Goal: Task Accomplishment & Management: Use online tool/utility

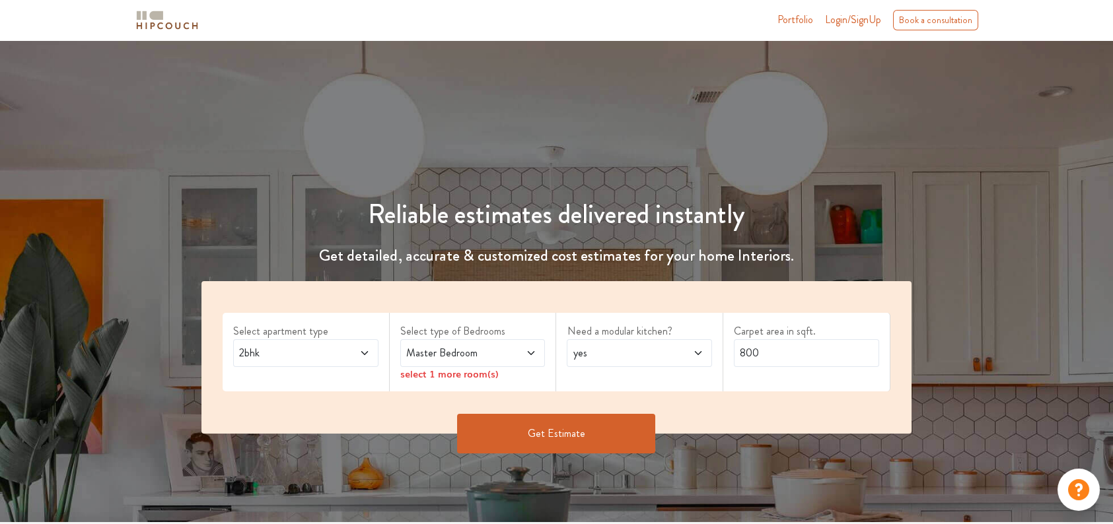
click at [293, 349] on span "2bhk" at bounding box center [286, 353] width 100 height 16
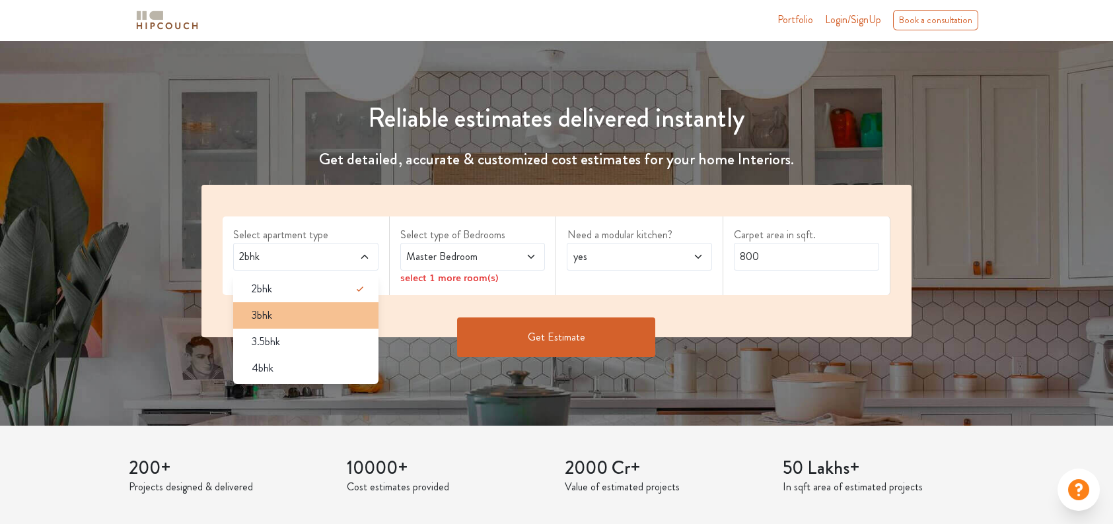
scroll to position [176, 0]
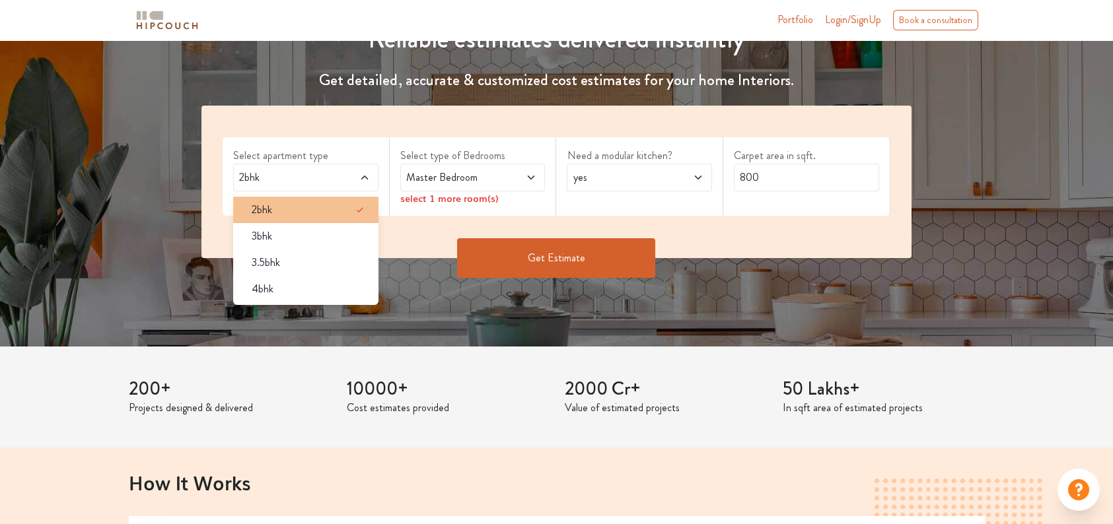
click at [273, 205] on div "2bhk" at bounding box center [309, 210] width 137 height 16
click at [339, 204] on div "2bhk" at bounding box center [309, 210] width 137 height 16
click at [340, 204] on div "2bhk" at bounding box center [309, 210] width 137 height 16
click at [415, 236] on div "Select apartment type 2bhk 2bhk 3bhk 3.5bhk 4bhk Select type of Bedrooms Master…" at bounding box center [556, 182] width 710 height 153
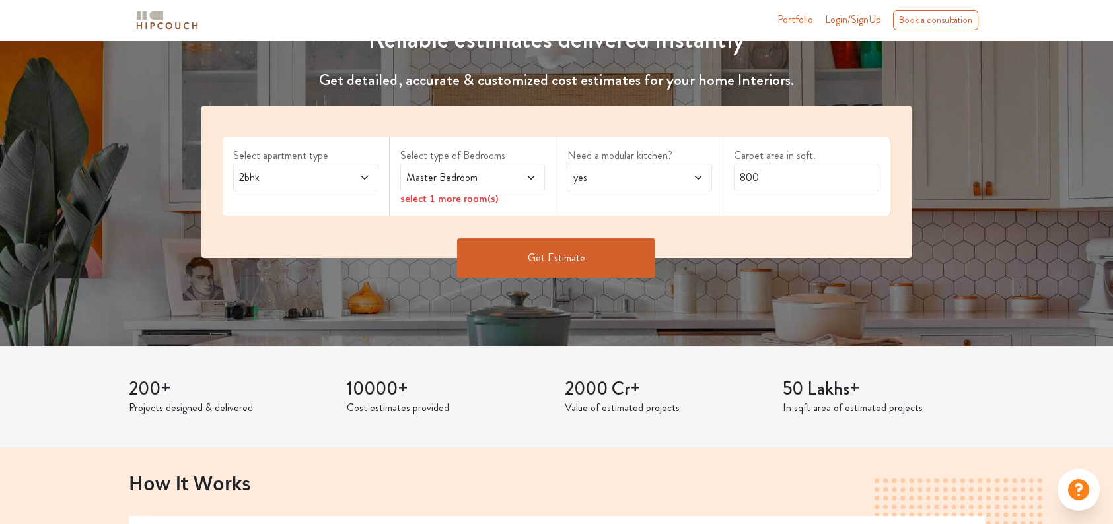
click at [497, 180] on span "Master Bedroom" at bounding box center [454, 178] width 100 height 16
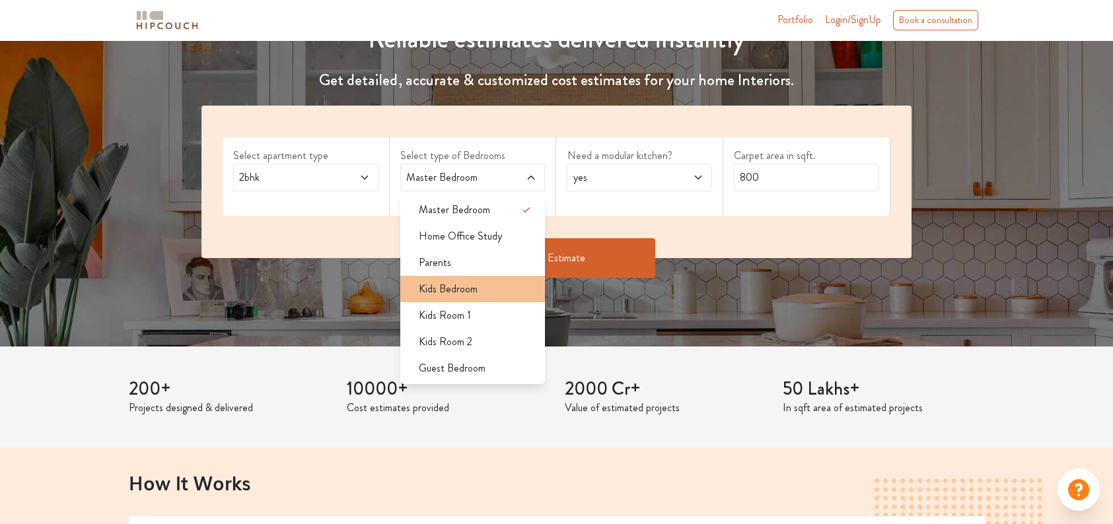
click at [459, 284] on span "Kids Bedroom" at bounding box center [448, 289] width 59 height 16
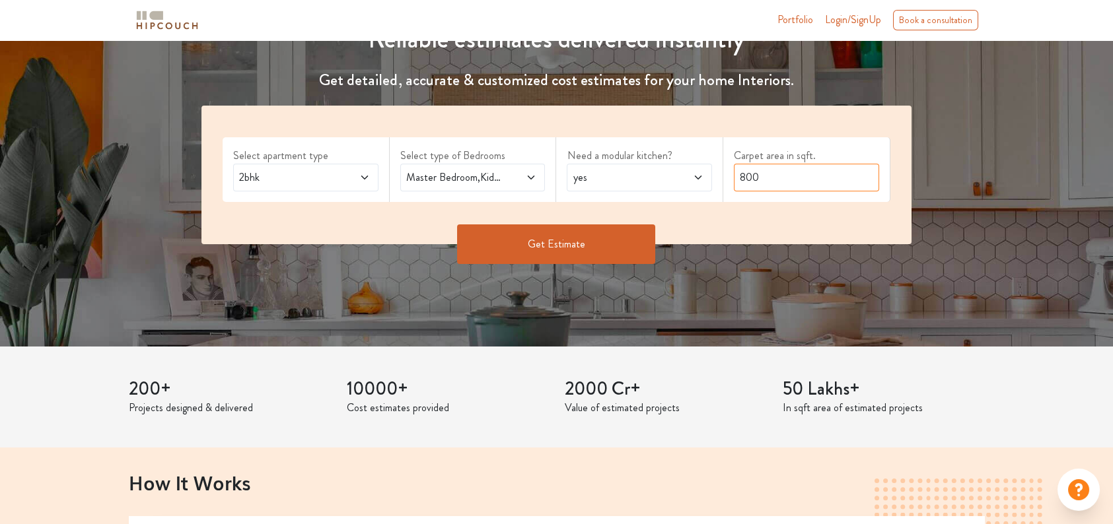
drag, startPoint x: 762, startPoint y: 177, endPoint x: 721, endPoint y: 178, distance: 40.3
click at [721, 178] on div "Select apartment type 2bhk Select type of Bedrooms Master Bedroom,Kids Bedroom …" at bounding box center [556, 175] width 710 height 139
type input "1600"
click at [527, 181] on icon at bounding box center [531, 177] width 11 height 11
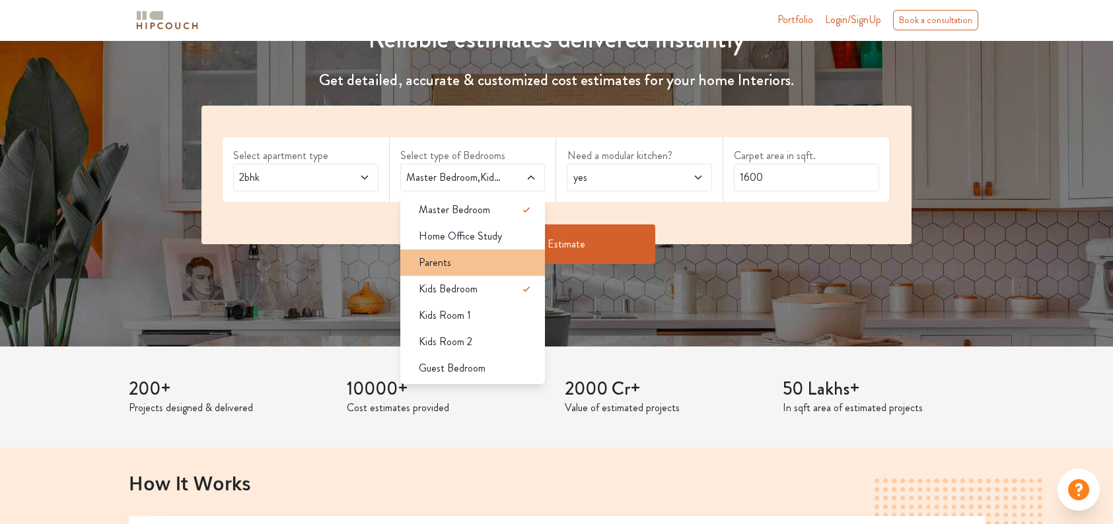
click at [461, 258] on div "Parents" at bounding box center [476, 263] width 137 height 16
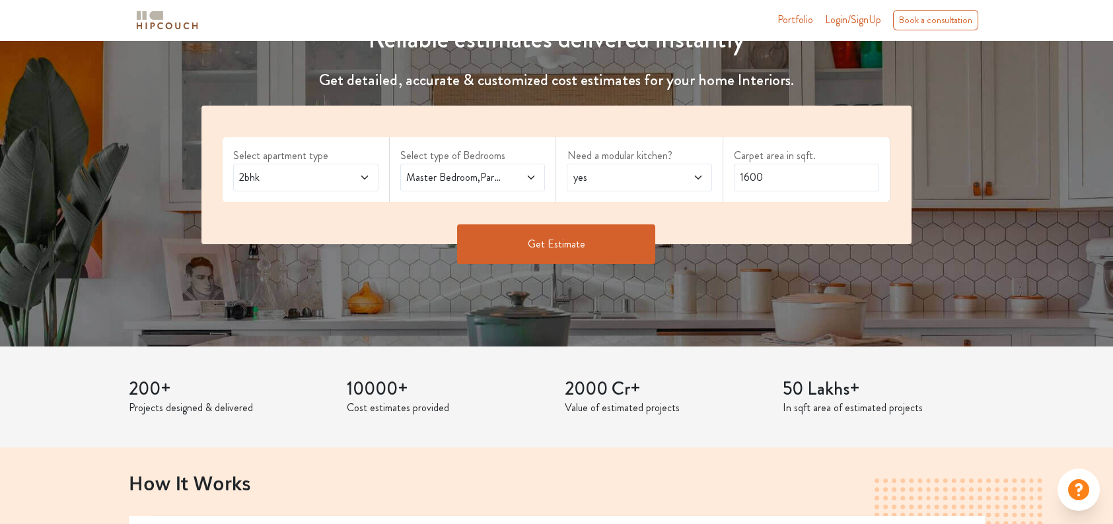
click at [535, 176] on icon at bounding box center [531, 177] width 11 height 11
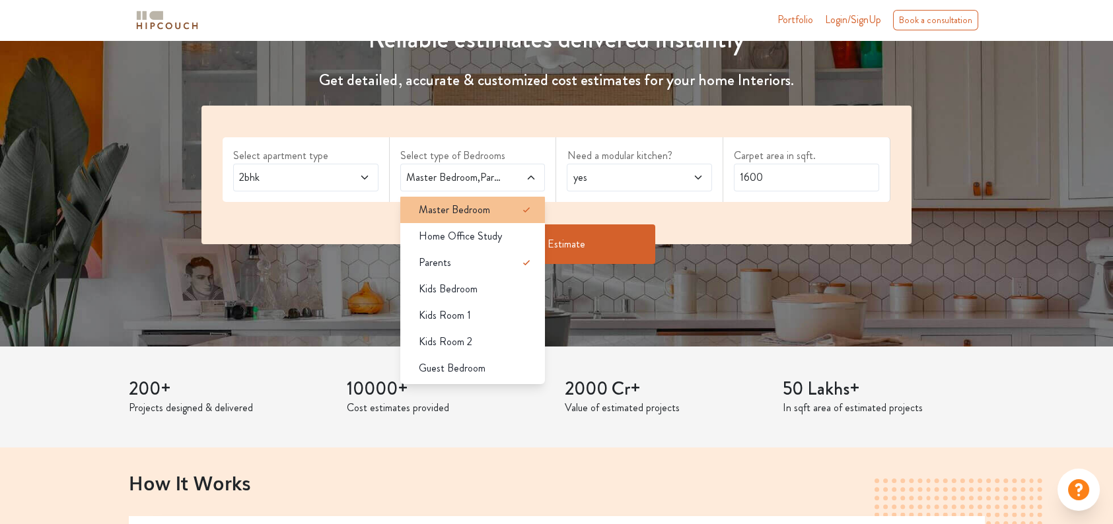
click at [497, 209] on div "Master Bedroom" at bounding box center [476, 210] width 137 height 16
click at [408, 130] on div "Select apartment type 2bhk Select type of Bedrooms Master Bedroom,Parents Maste…" at bounding box center [556, 175] width 710 height 139
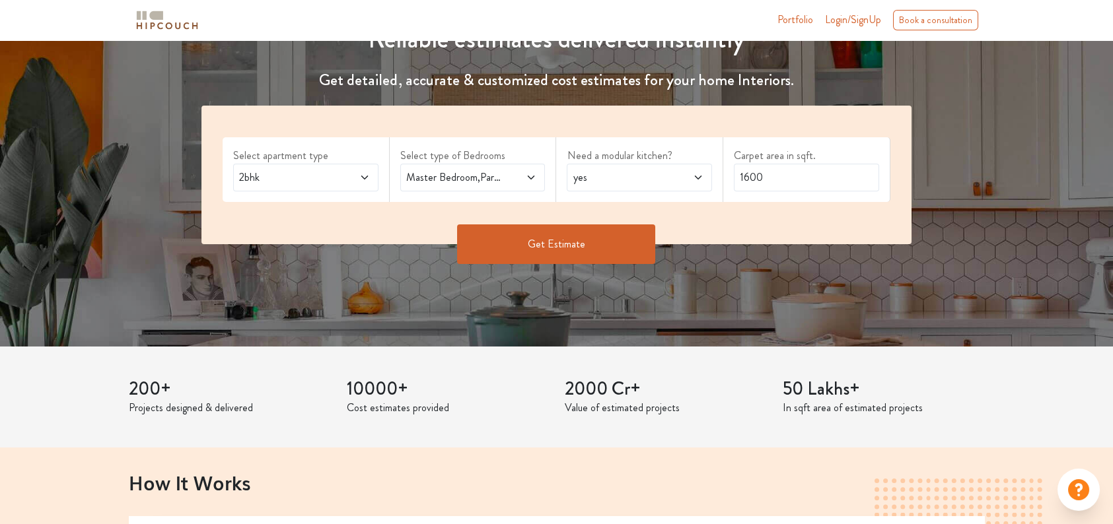
click at [335, 174] on span "2bhk" at bounding box center [286, 178] width 100 height 16
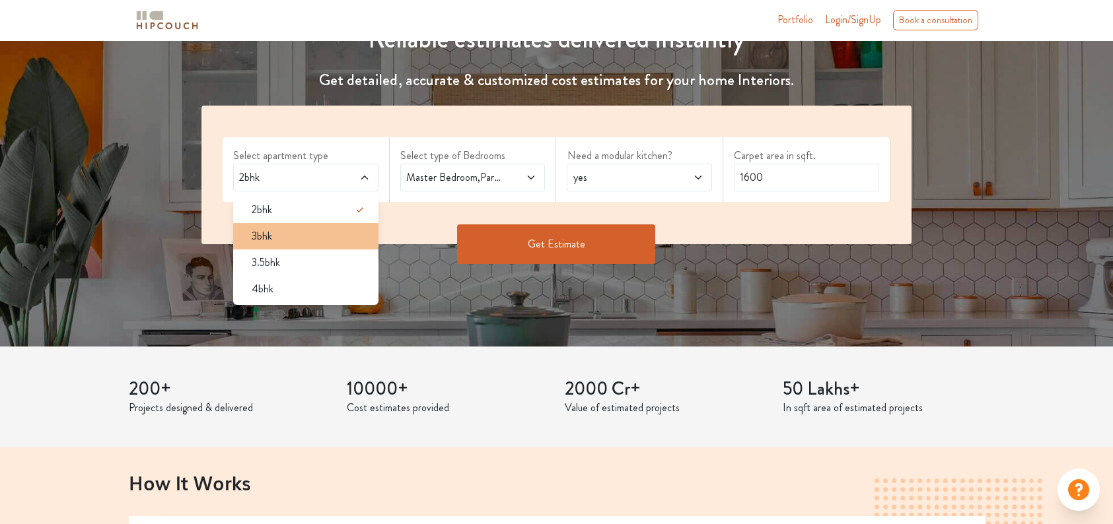
click at [271, 236] on span "3bhk" at bounding box center [262, 237] width 20 height 16
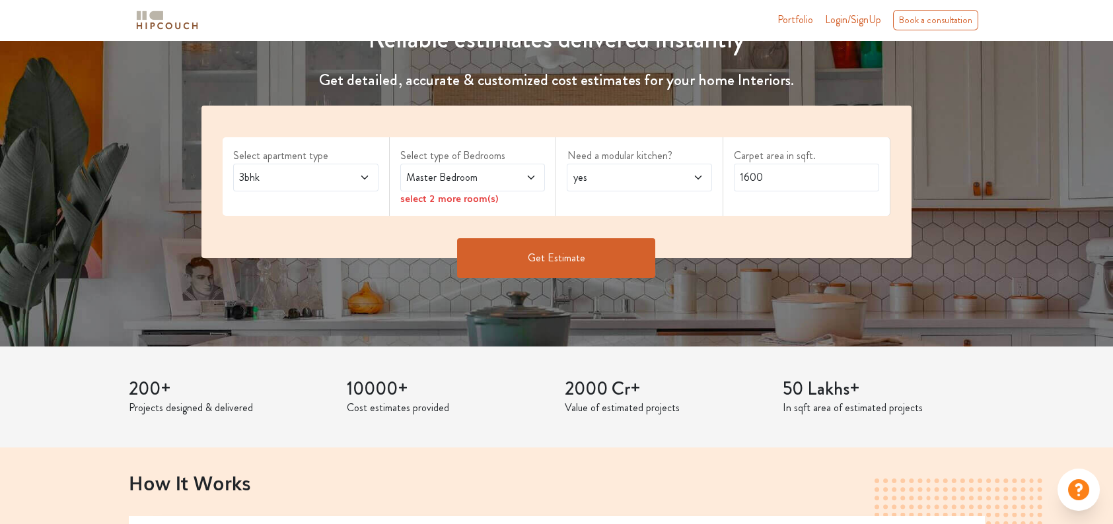
click at [517, 170] on span at bounding box center [519, 178] width 33 height 16
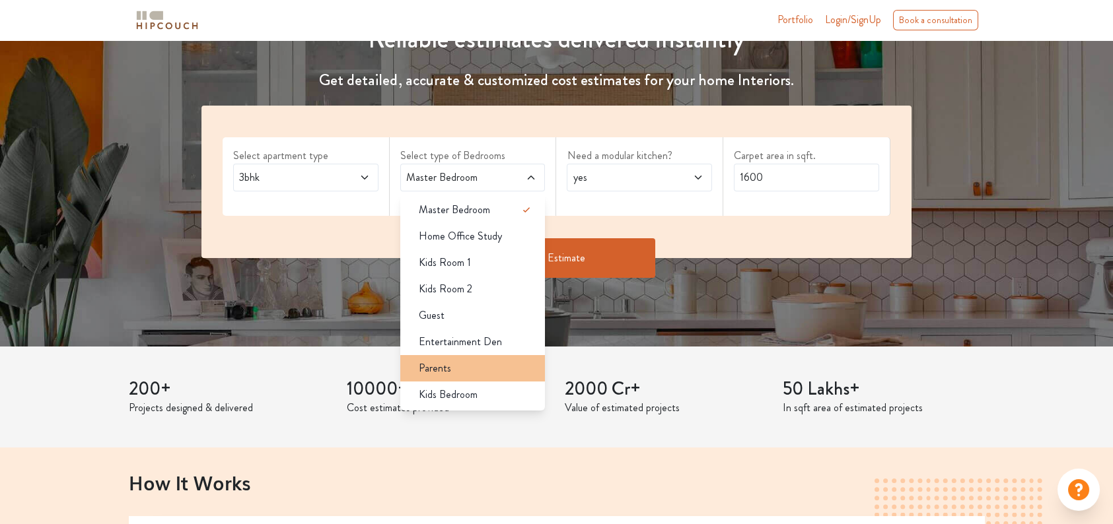
click at [464, 363] on div "Parents" at bounding box center [476, 369] width 137 height 16
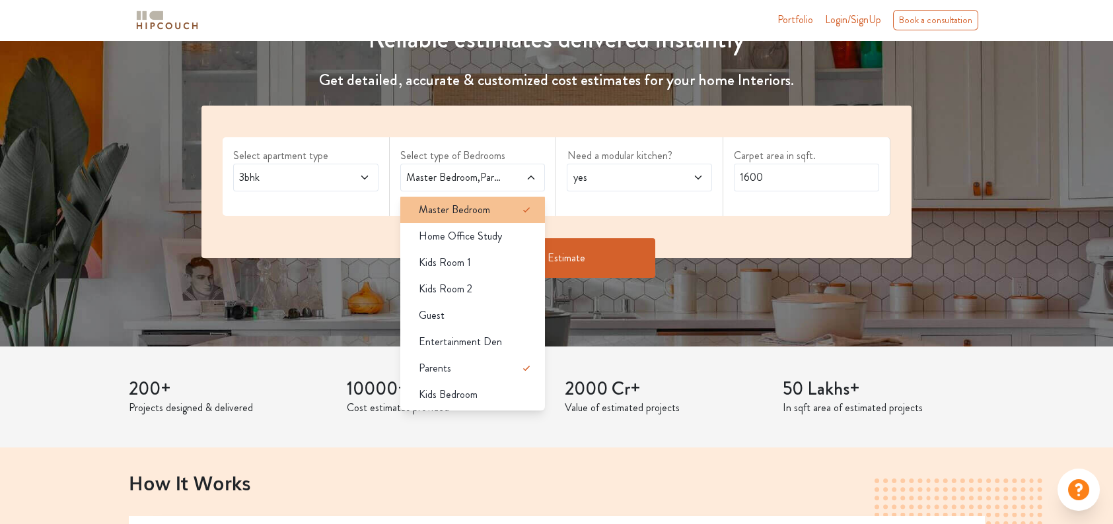
click at [477, 214] on span "Master Bedroom" at bounding box center [454, 210] width 71 height 16
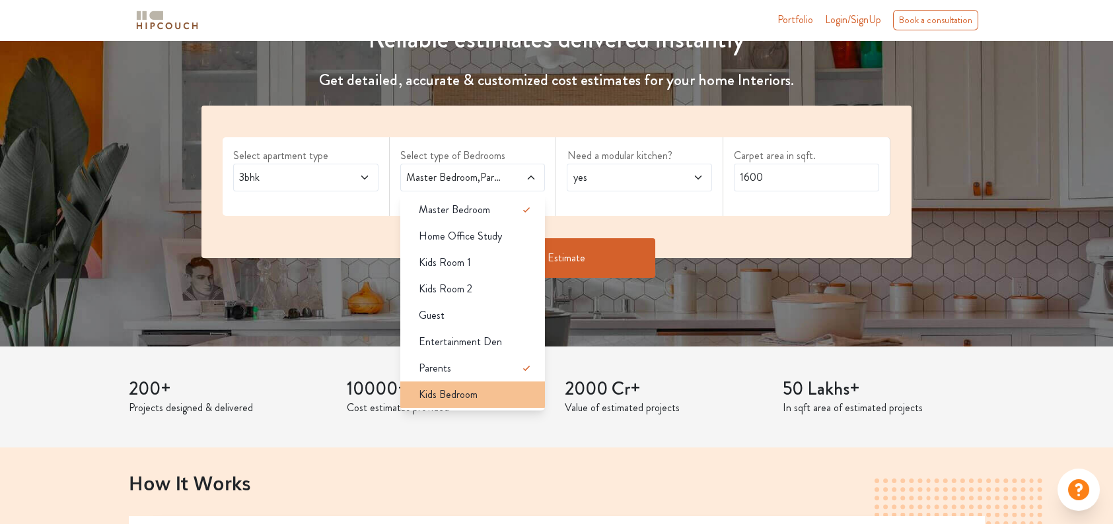
click at [454, 396] on span "Kids Bedroom" at bounding box center [448, 395] width 59 height 16
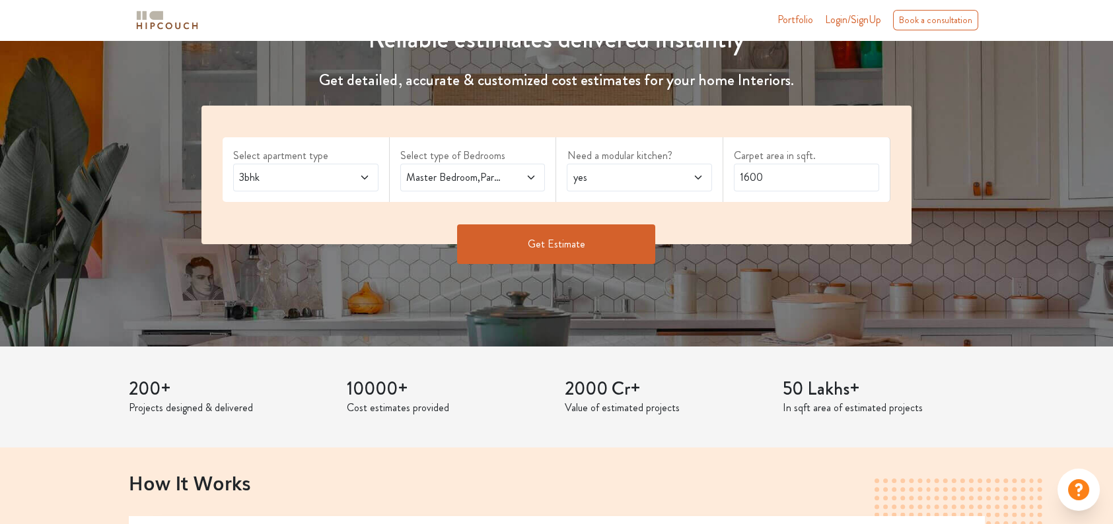
click at [603, 243] on button "Get Estimate" at bounding box center [556, 245] width 198 height 40
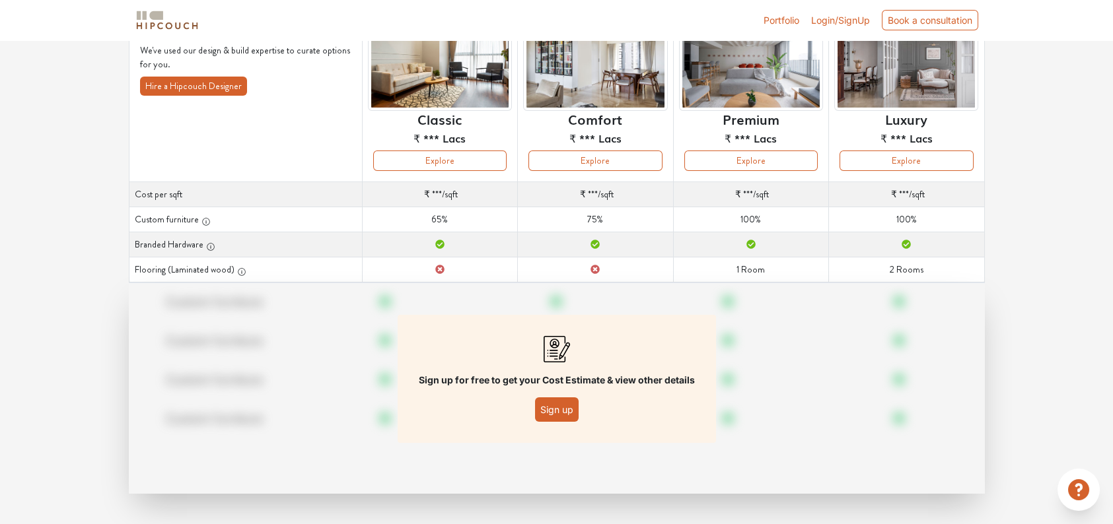
scroll to position [125, 0]
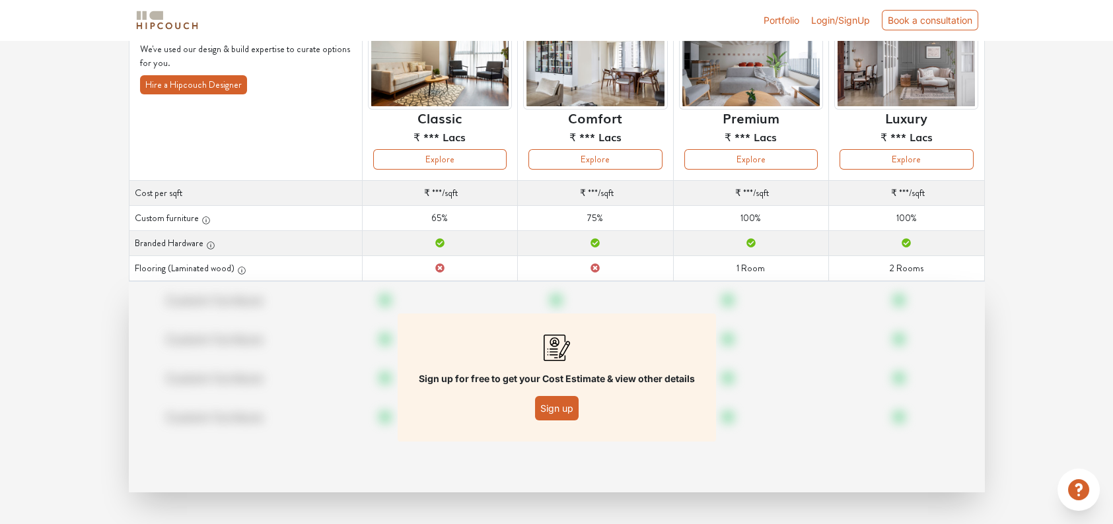
click at [565, 404] on button "Sign up" at bounding box center [557, 408] width 44 height 24
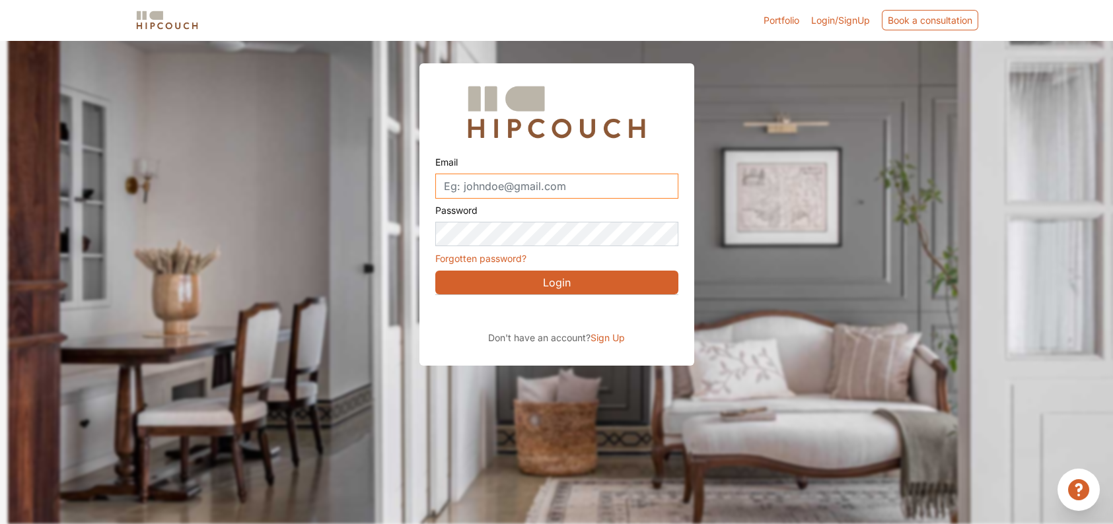
click at [567, 179] on input "Email" at bounding box center [556, 186] width 243 height 25
type input "[EMAIL_ADDRESS][DOMAIN_NAME]"
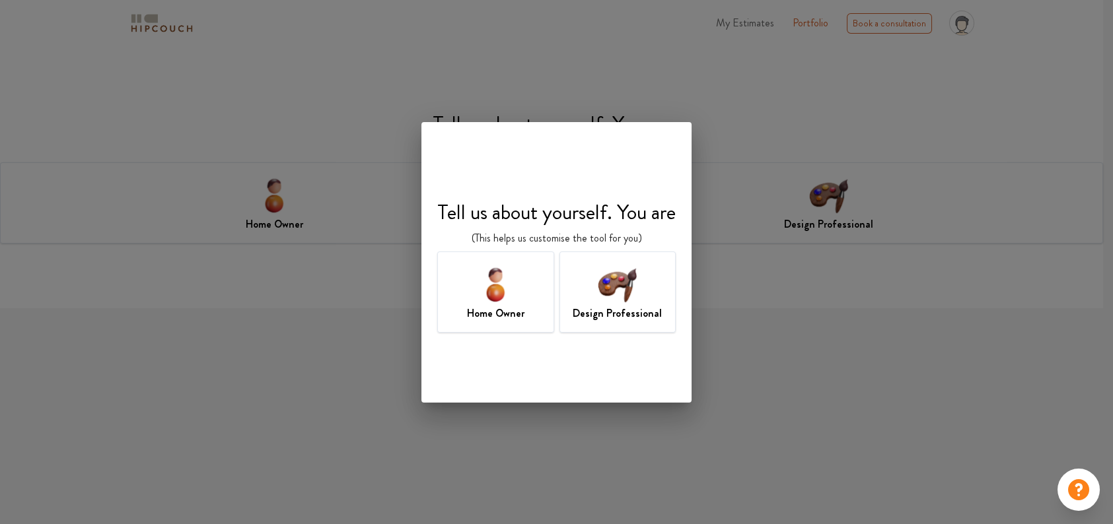
click at [606, 281] on img at bounding box center [617, 284] width 43 height 43
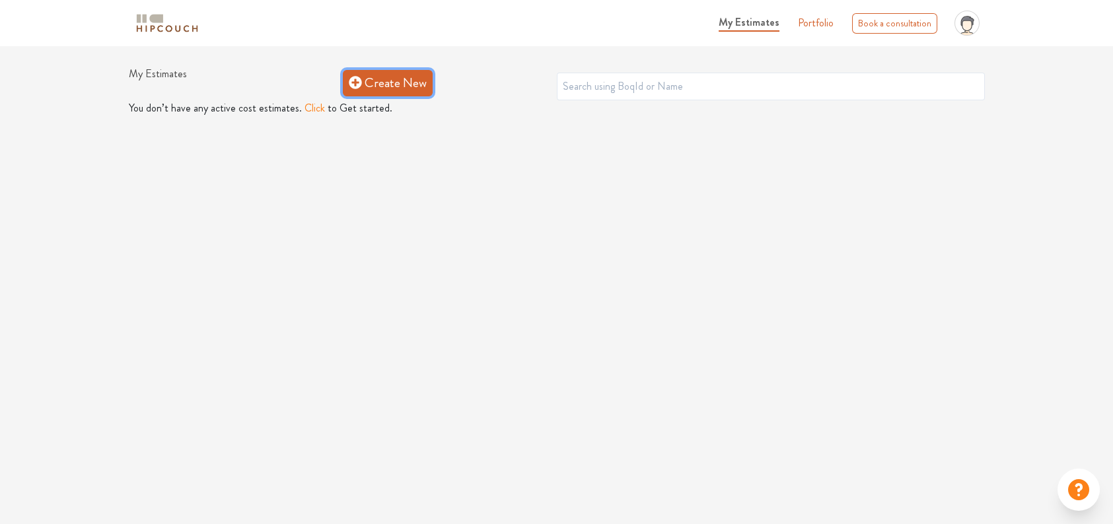
click at [380, 85] on link "Create New" at bounding box center [388, 83] width 90 height 26
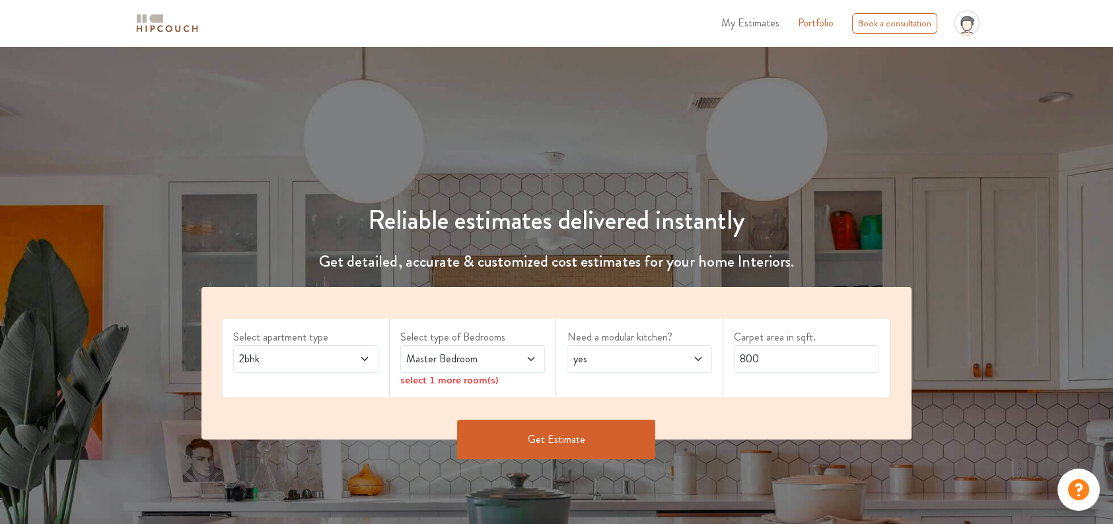
click at [363, 355] on icon at bounding box center [364, 359] width 11 height 11
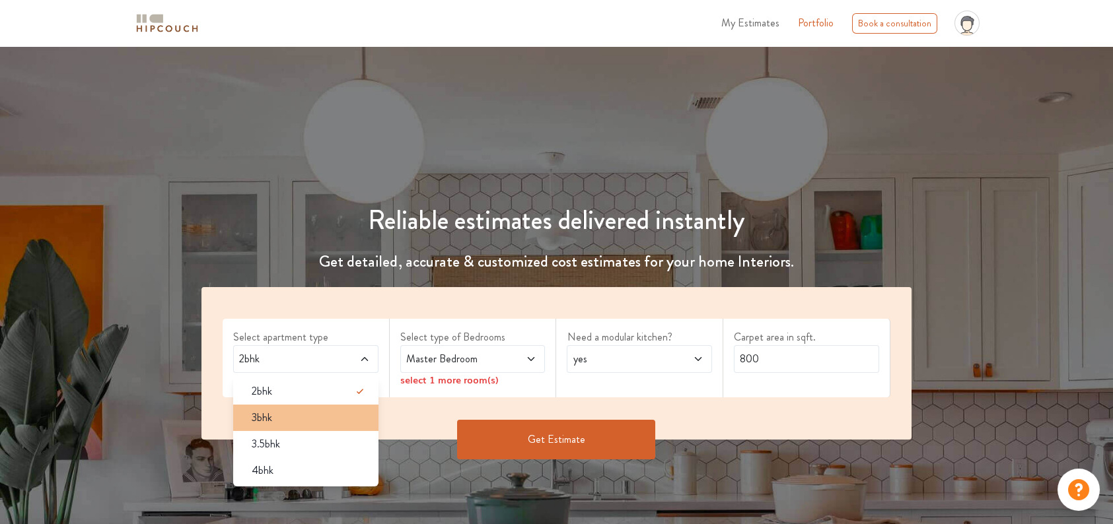
click at [299, 414] on div "3bhk" at bounding box center [309, 418] width 137 height 16
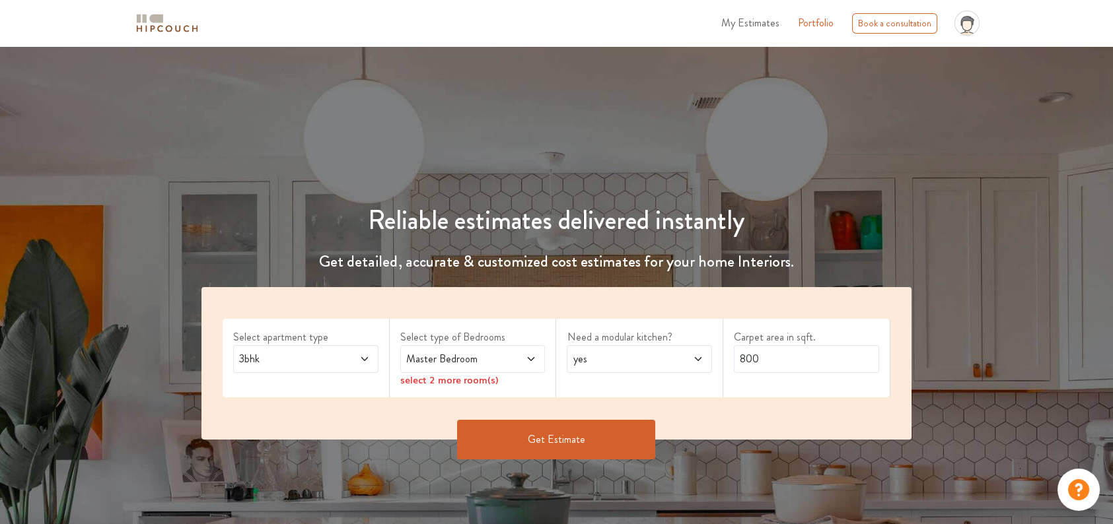
click at [484, 352] on span "Master Bedroom" at bounding box center [454, 359] width 100 height 16
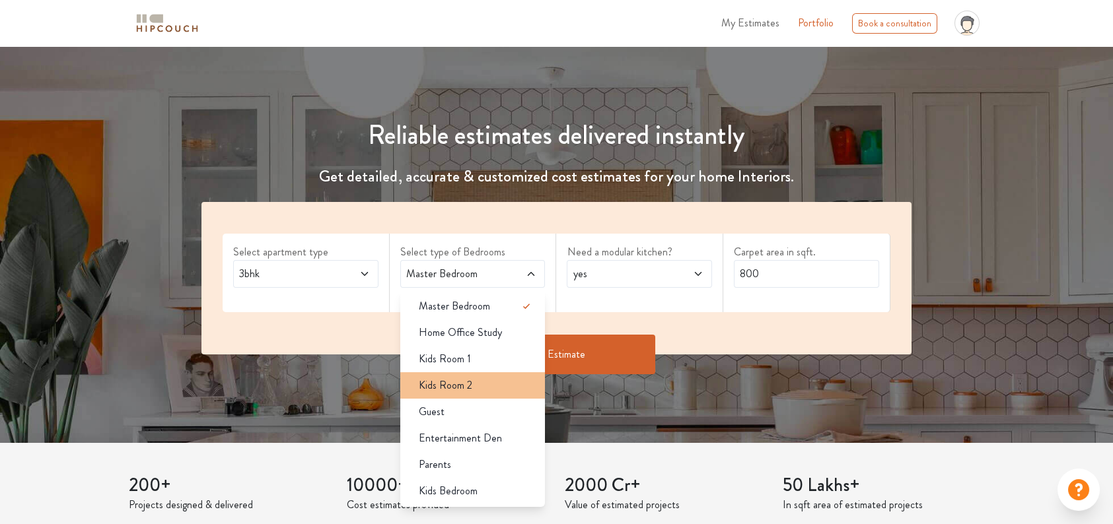
scroll to position [88, 0]
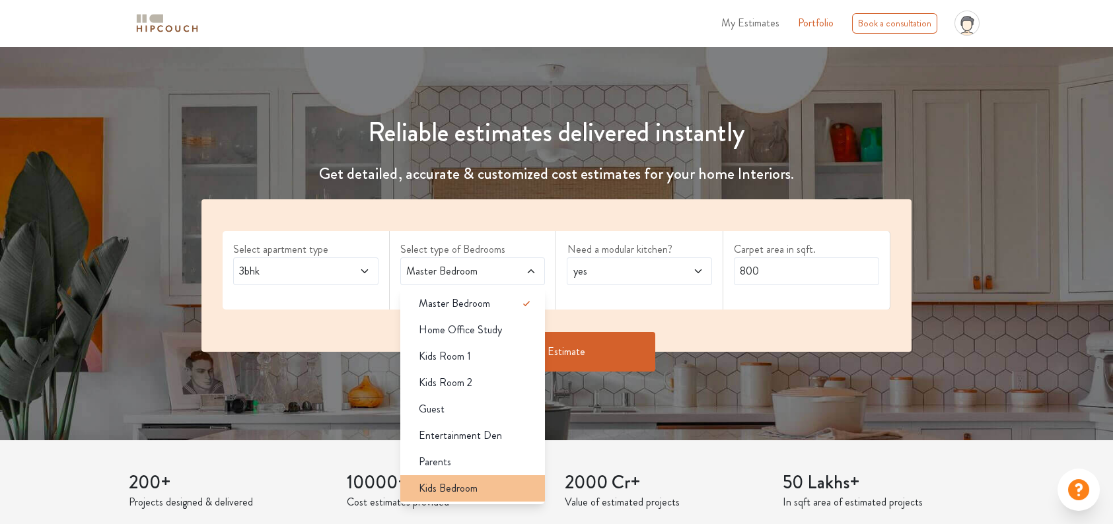
click at [454, 486] on span "Kids Bedroom" at bounding box center [448, 489] width 59 height 16
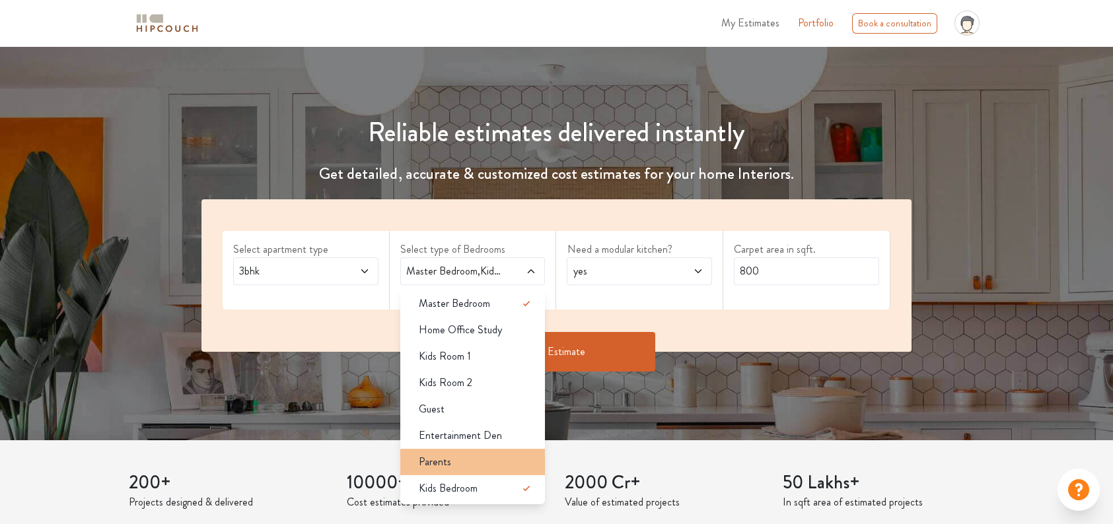
click at [445, 458] on span "Parents" at bounding box center [435, 462] width 32 height 16
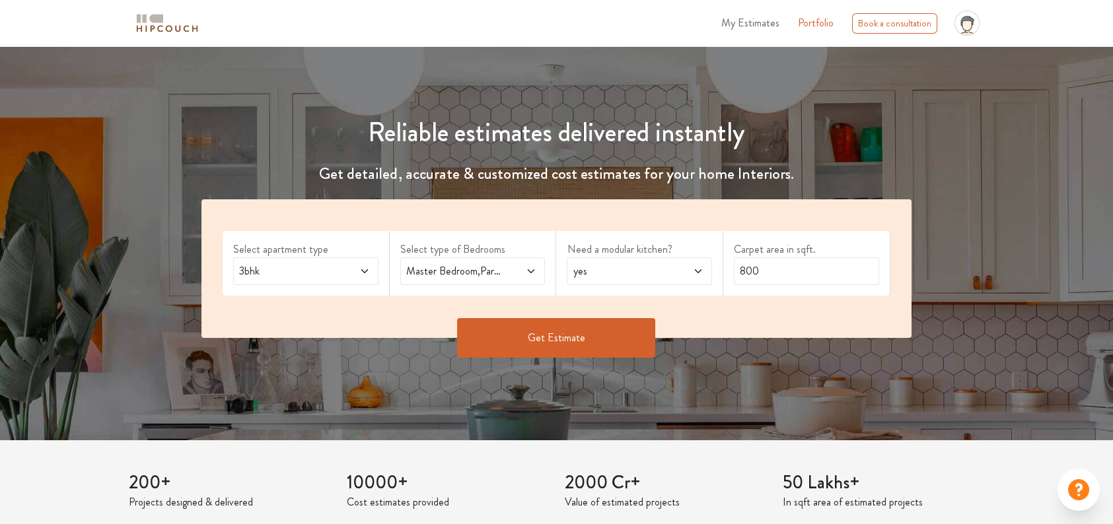
click at [525, 269] on span at bounding box center [519, 272] width 33 height 16
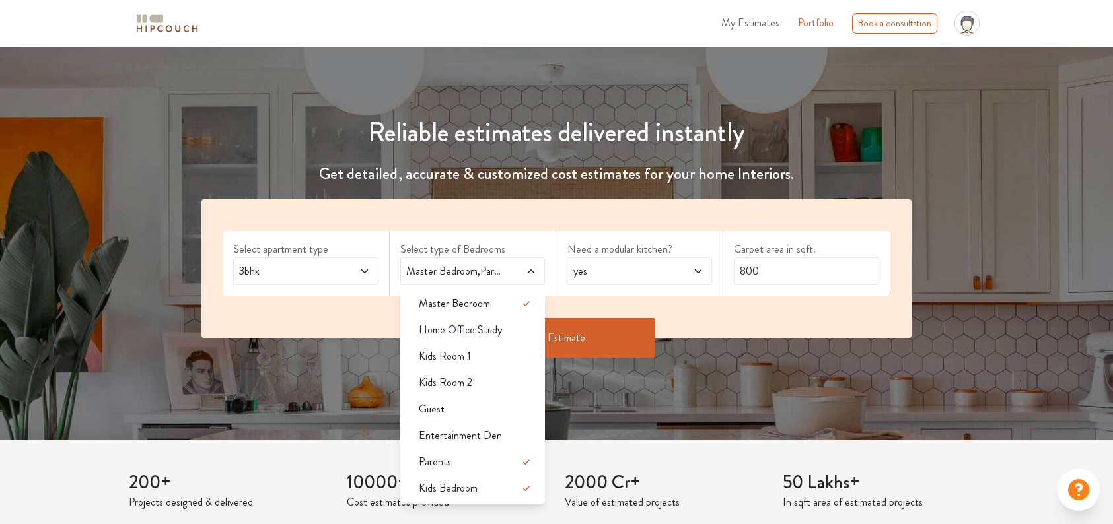
click at [576, 226] on div "Select apartment type 3bhk Select type of Bedrooms Master Bedroom,Parents,Kids …" at bounding box center [556, 268] width 710 height 139
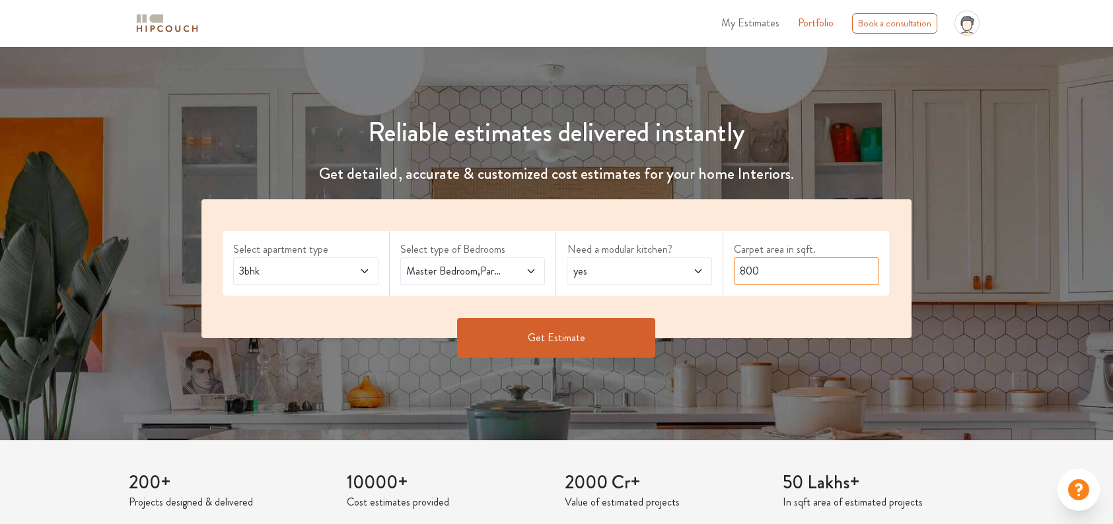
drag, startPoint x: 783, startPoint y: 271, endPoint x: 639, endPoint y: 283, distance: 144.6
click at [639, 283] on div "Select apartment type 3bhk Select type of Bedrooms Master Bedroom,Parents,Kids …" at bounding box center [556, 268] width 710 height 139
type input "1600"
click at [574, 343] on button "Get Estimate" at bounding box center [556, 338] width 198 height 40
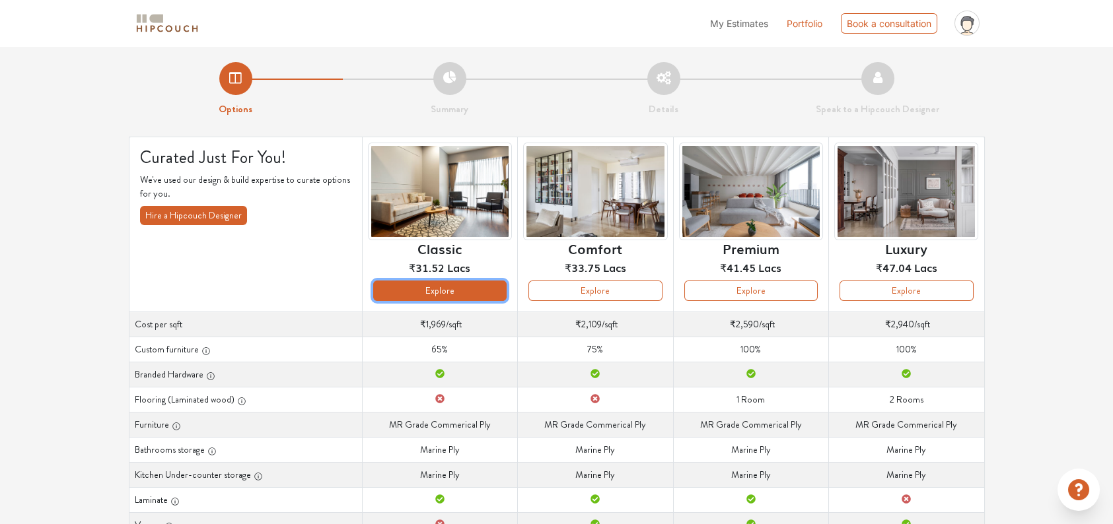
click at [452, 291] on button "Explore" at bounding box center [439, 291] width 133 height 20
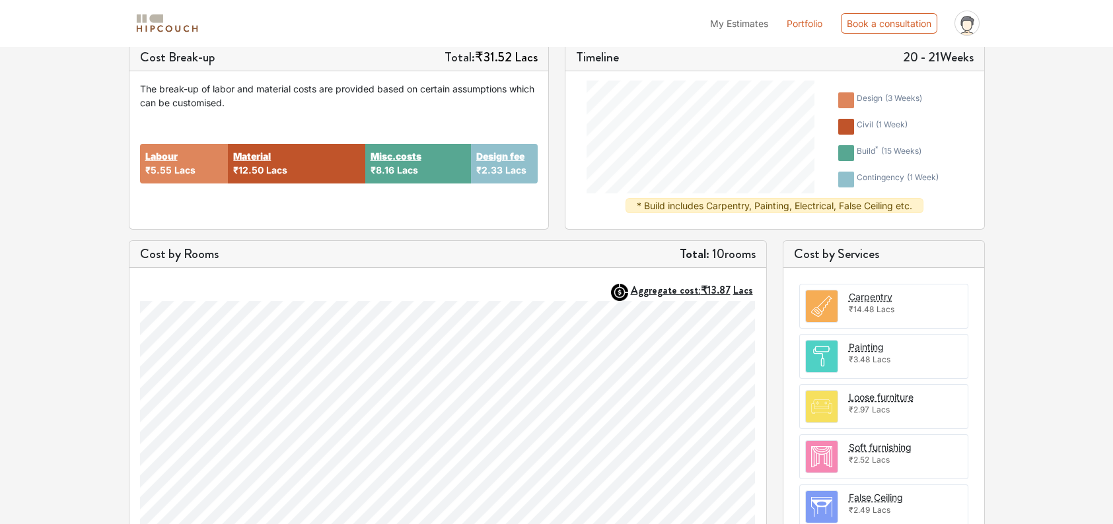
scroll to position [189, 0]
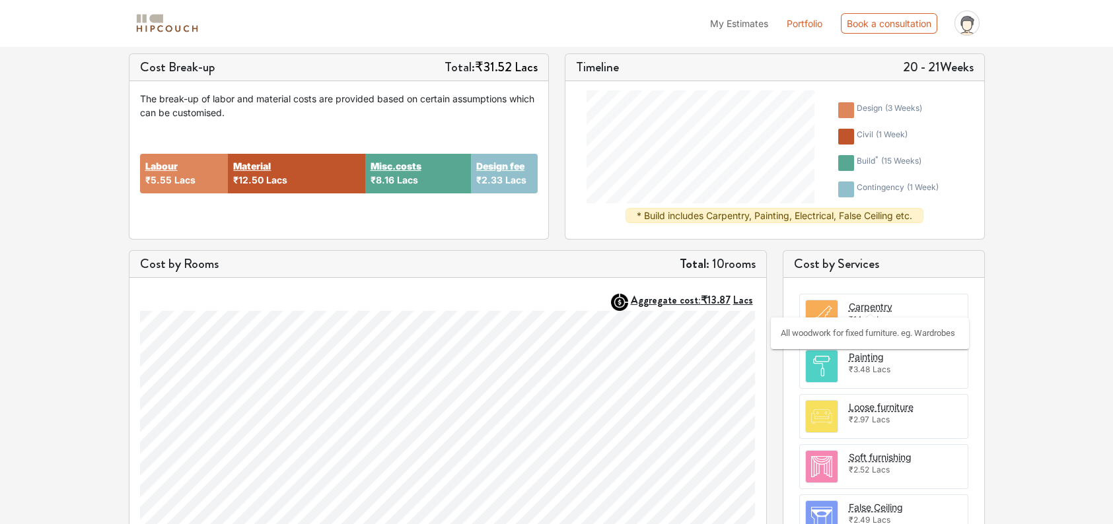
click at [892, 308] on div "Carpentry" at bounding box center [871, 307] width 44 height 14
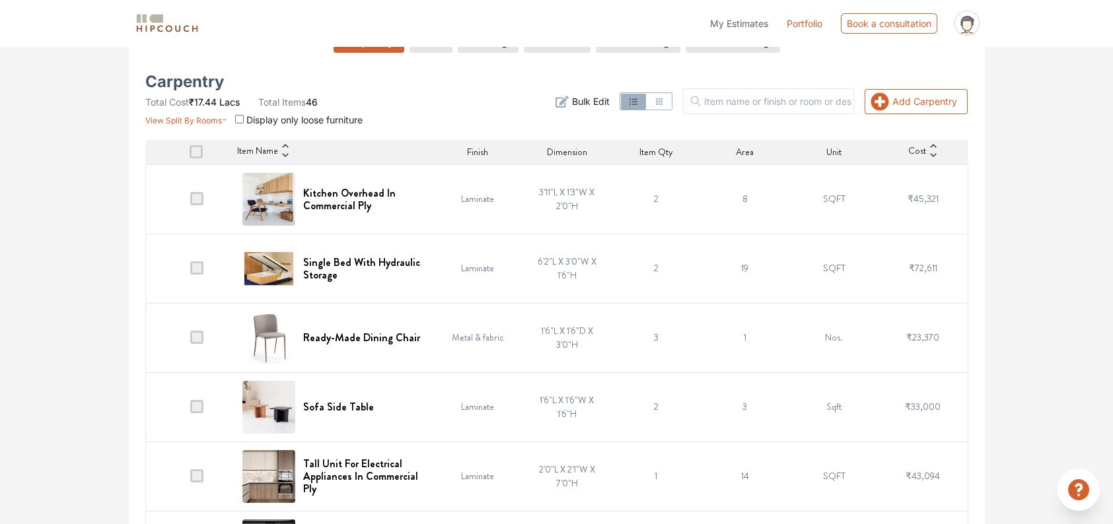
scroll to position [193, 0]
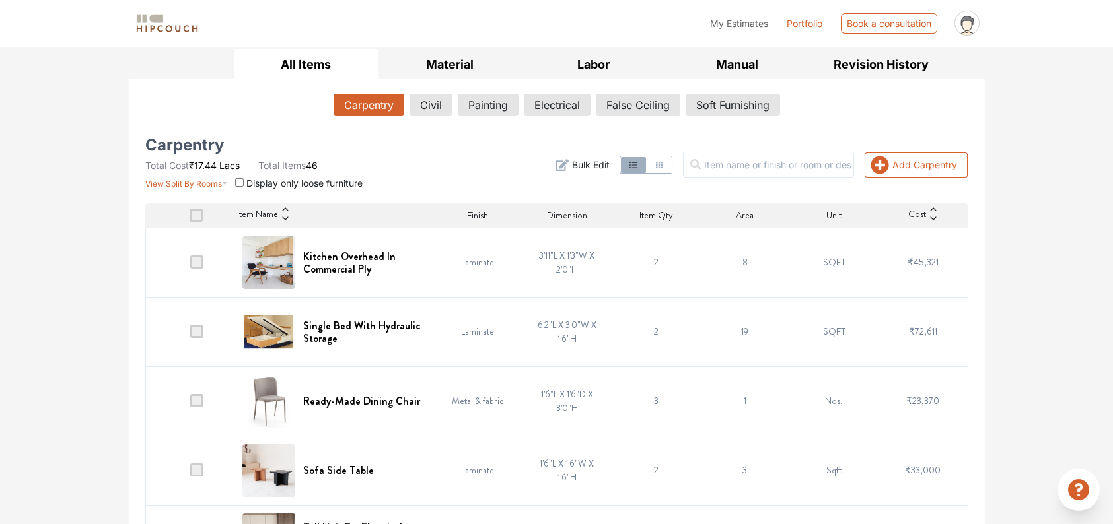
click at [198, 334] on span at bounding box center [196, 331] width 13 height 13
click at [190, 335] on input "checkbox" at bounding box center [190, 335] width 0 height 0
click at [198, 334] on span at bounding box center [196, 331] width 13 height 13
click at [190, 335] on input "checkbox" at bounding box center [190, 335] width 0 height 0
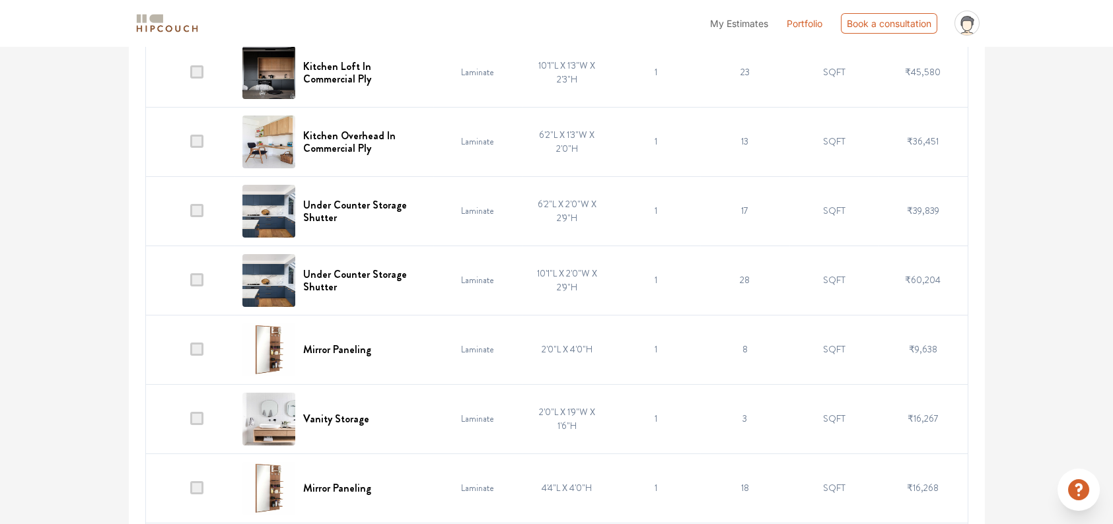
scroll to position [809, 0]
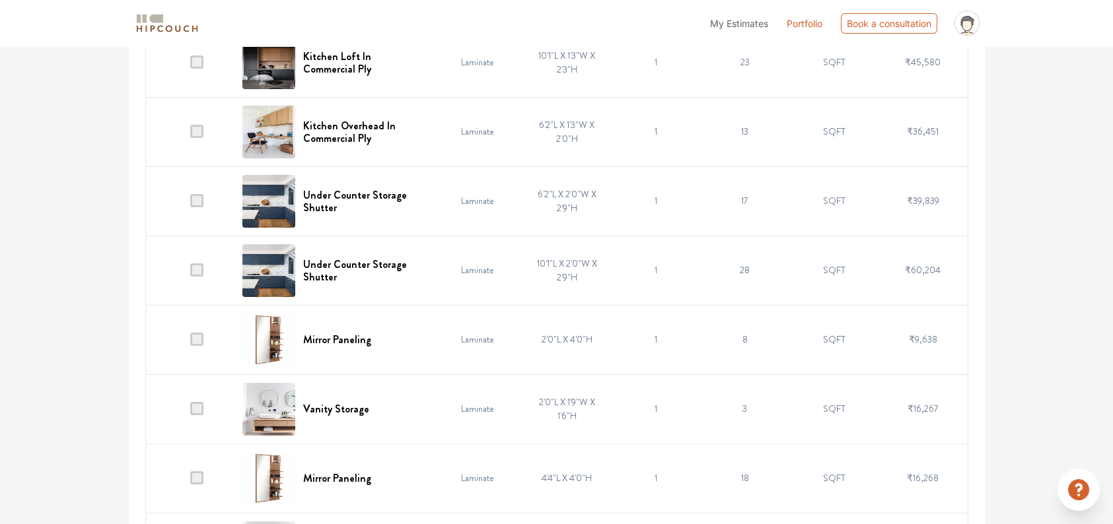
click at [205, 341] on td at bounding box center [189, 339] width 89 height 69
click at [198, 338] on span at bounding box center [196, 339] width 13 height 13
click at [190, 343] on input "checkbox" at bounding box center [190, 343] width 0 height 0
click at [196, 199] on span at bounding box center [196, 200] width 13 height 13
click at [190, 204] on input "checkbox" at bounding box center [190, 204] width 0 height 0
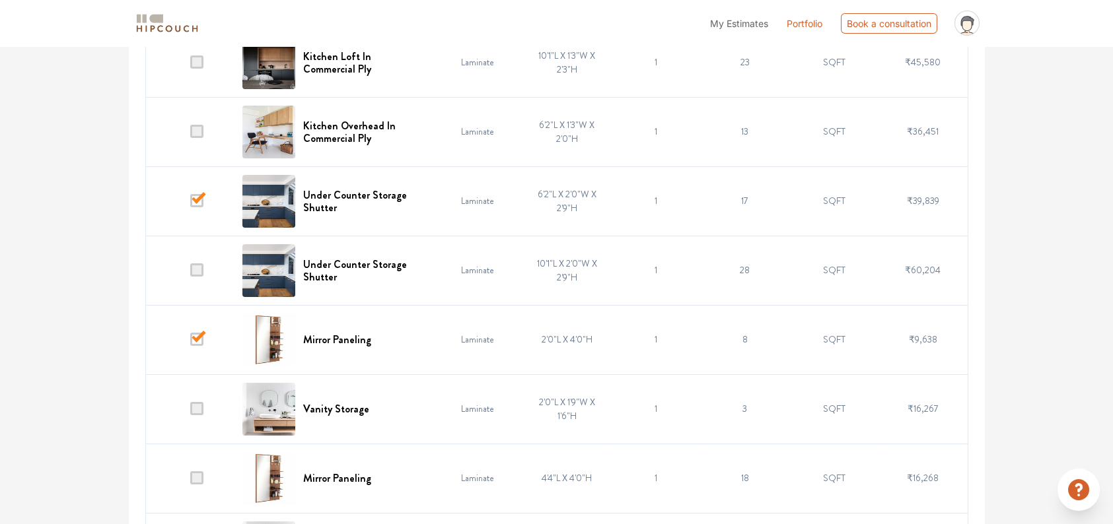
click at [198, 65] on span at bounding box center [196, 61] width 13 height 13
click at [190, 65] on input "checkbox" at bounding box center [190, 65] width 0 height 0
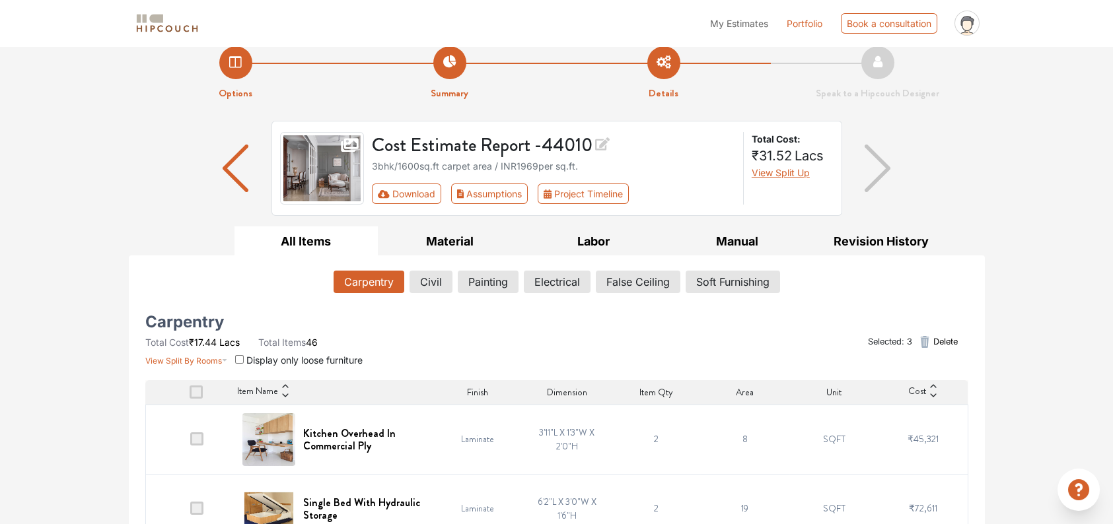
scroll to position [0, 0]
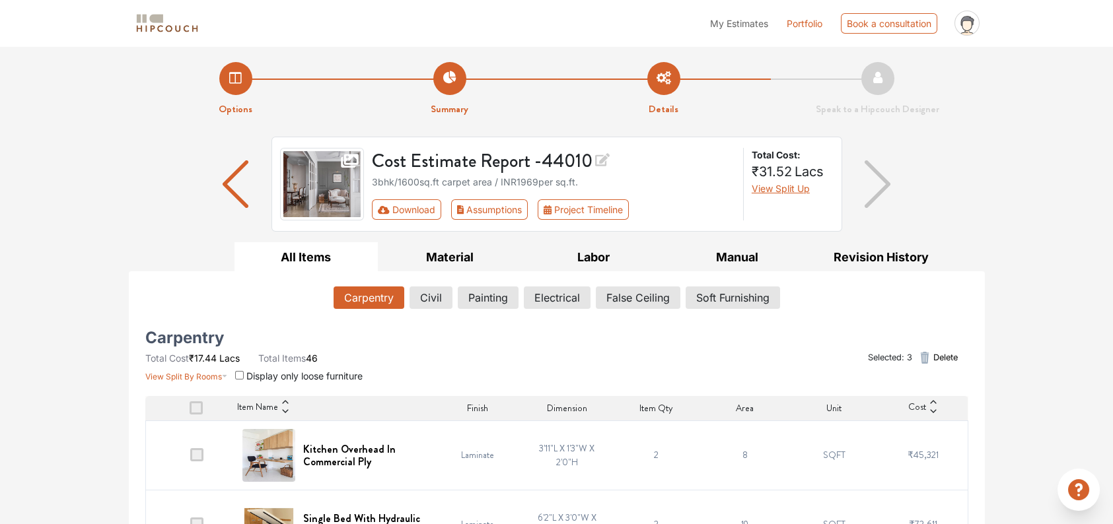
click at [929, 358] on icon "button" at bounding box center [925, 358] width 16 height 16
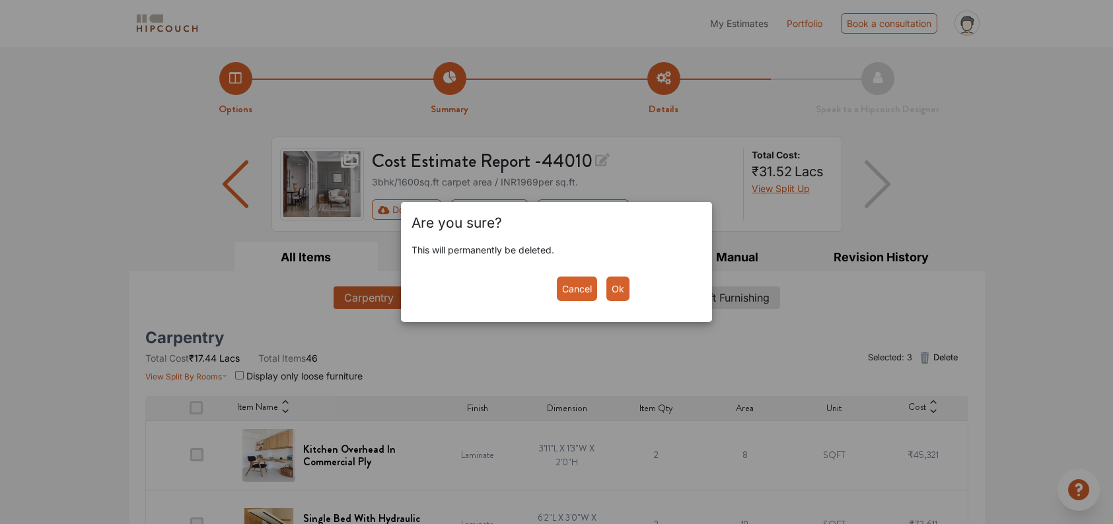
click at [614, 291] on button "Ok" at bounding box center [617, 289] width 23 height 24
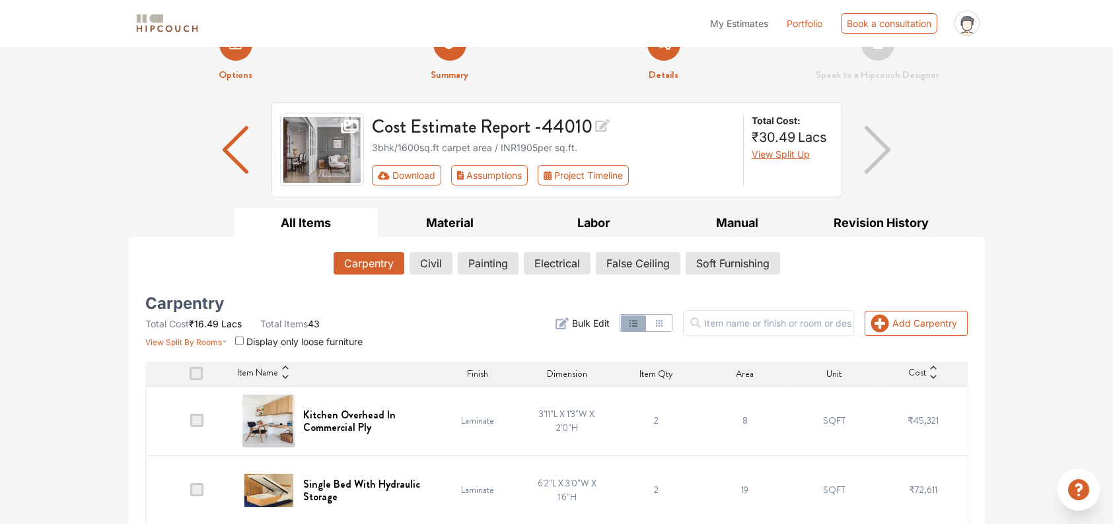
scroll to position [88, 0]
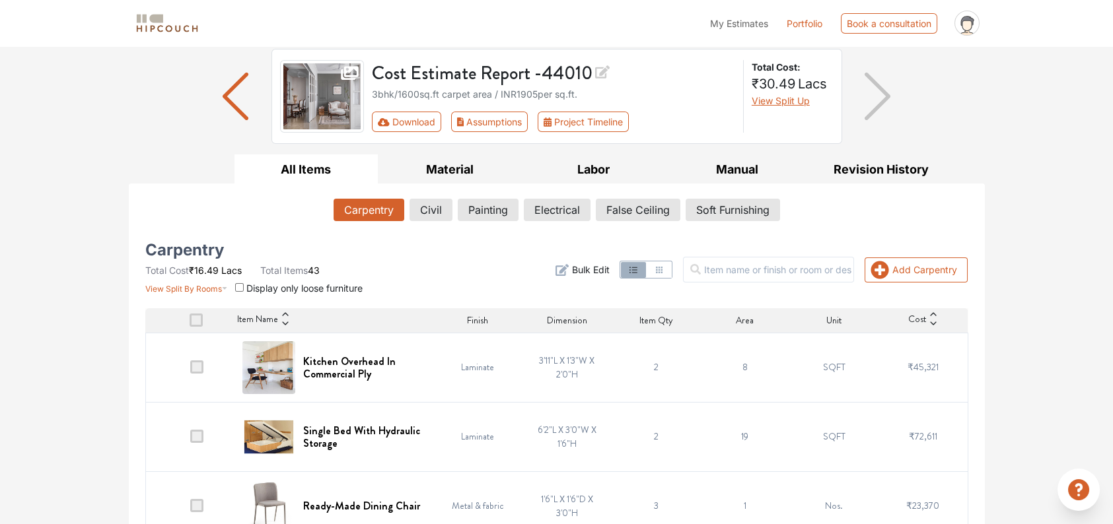
click at [282, 373] on img at bounding box center [268, 368] width 53 height 53
click at [328, 370] on h6 "Kitchen Overhead In Commercial Ply" at bounding box center [364, 367] width 122 height 25
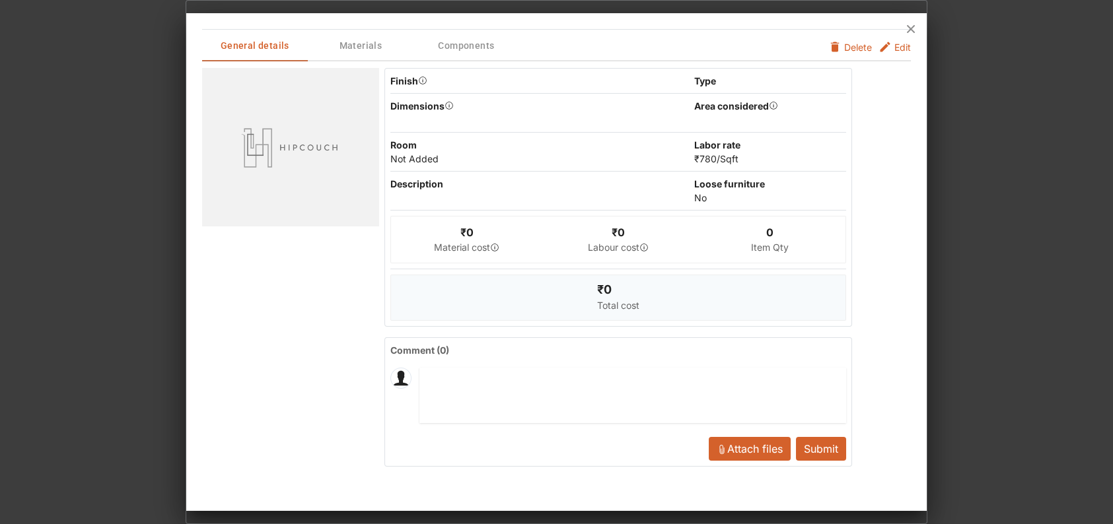
scroll to position [0, 0]
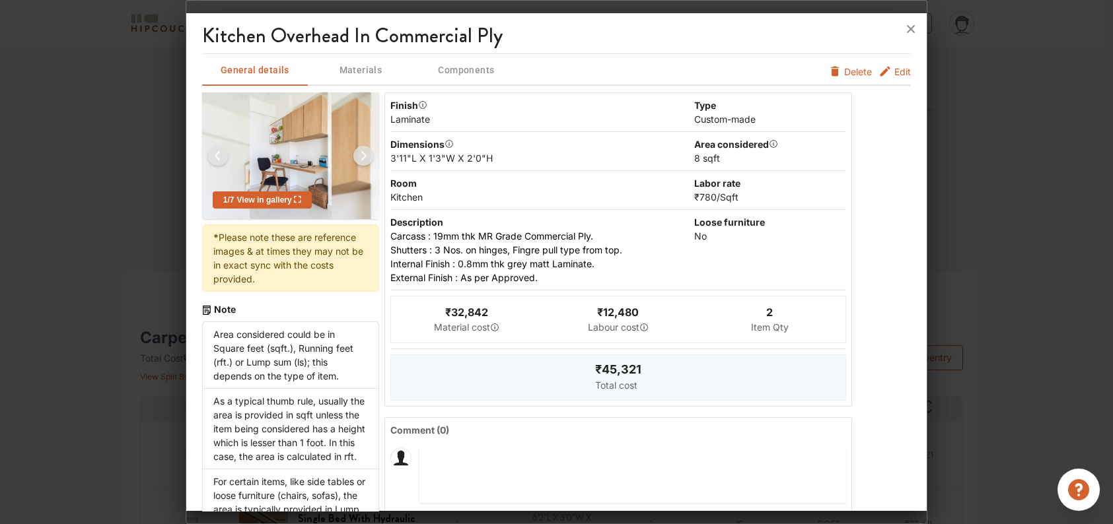
click at [899, 72] on span "Edit" at bounding box center [902, 72] width 17 height 14
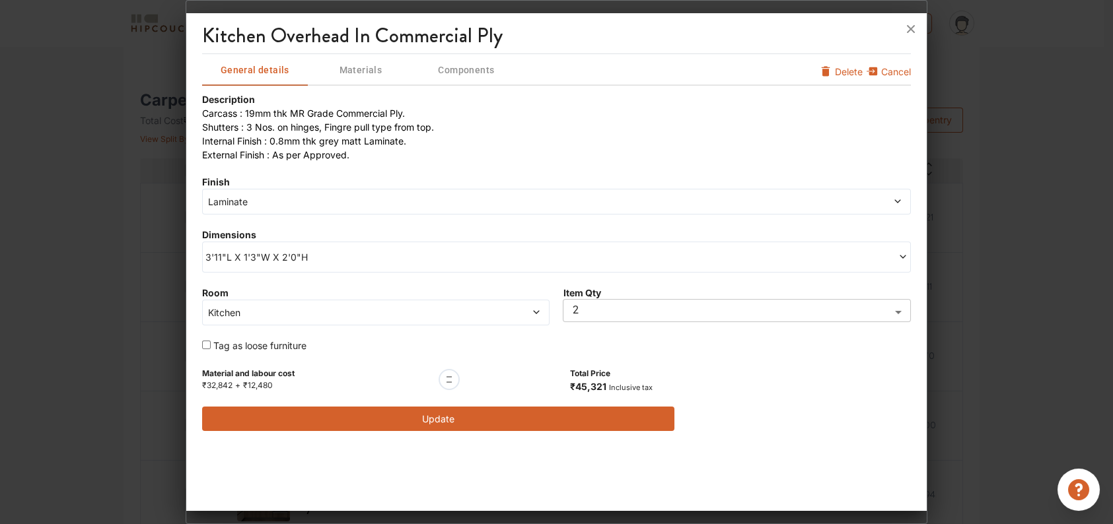
scroll to position [264, 0]
click at [451, 380] on div at bounding box center [449, 379] width 21 height 21
click at [359, 71] on span "Materials" at bounding box center [360, 70] width 103 height 17
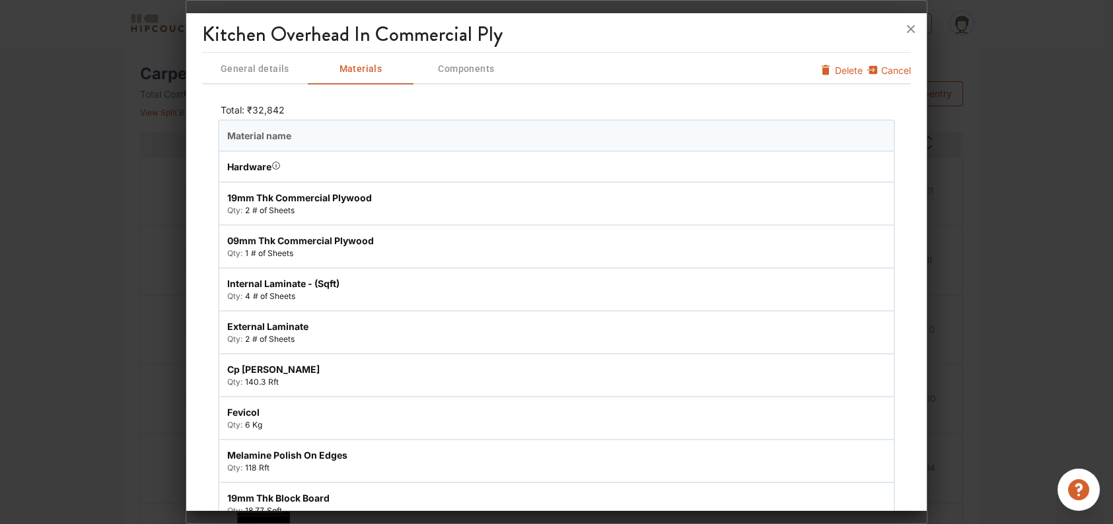
scroll to position [0, 0]
click at [455, 70] on span "Components" at bounding box center [466, 70] width 103 height 17
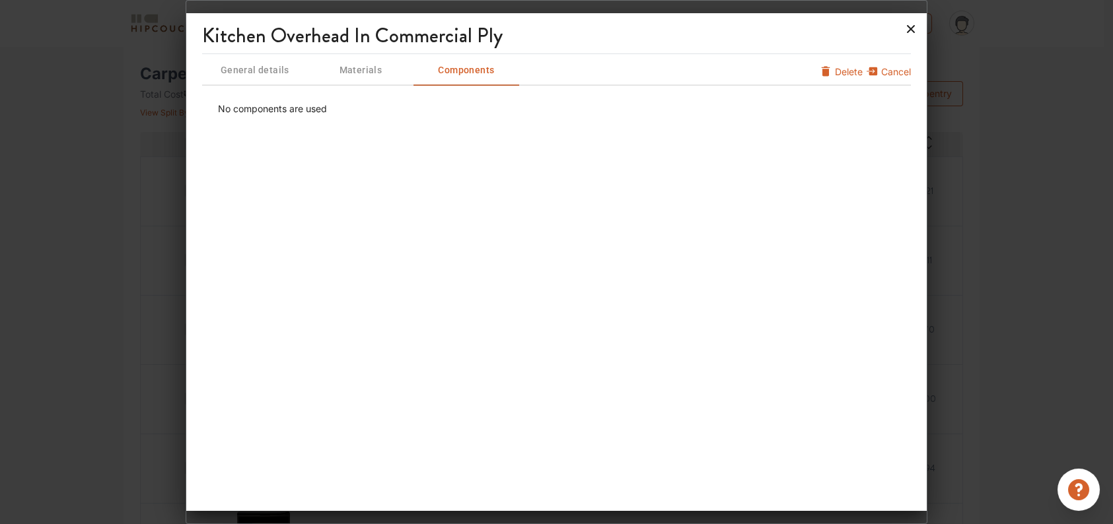
click at [912, 26] on icon at bounding box center [911, 29] width 8 height 8
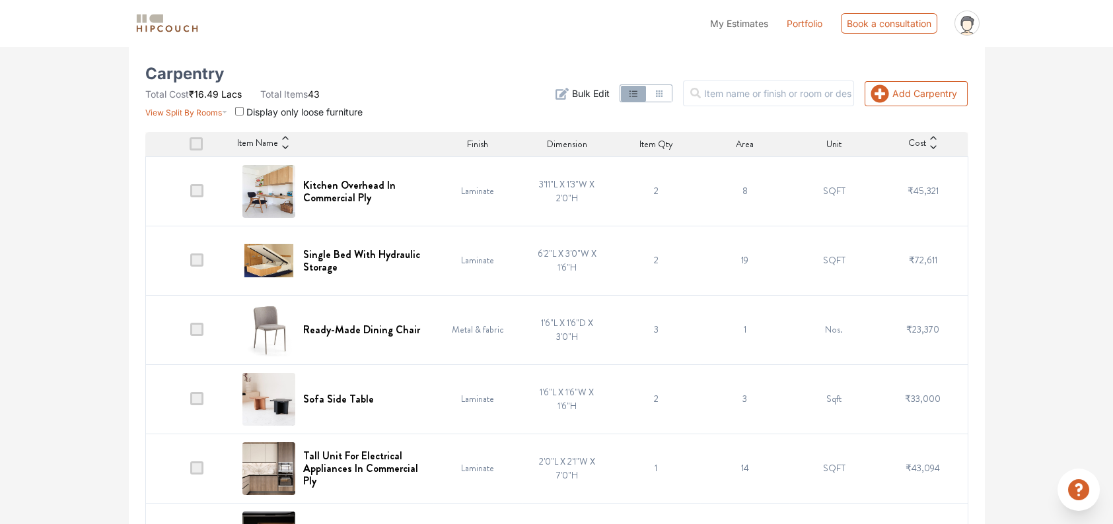
click at [604, 94] on span "Bulk Edit" at bounding box center [590, 94] width 38 height 14
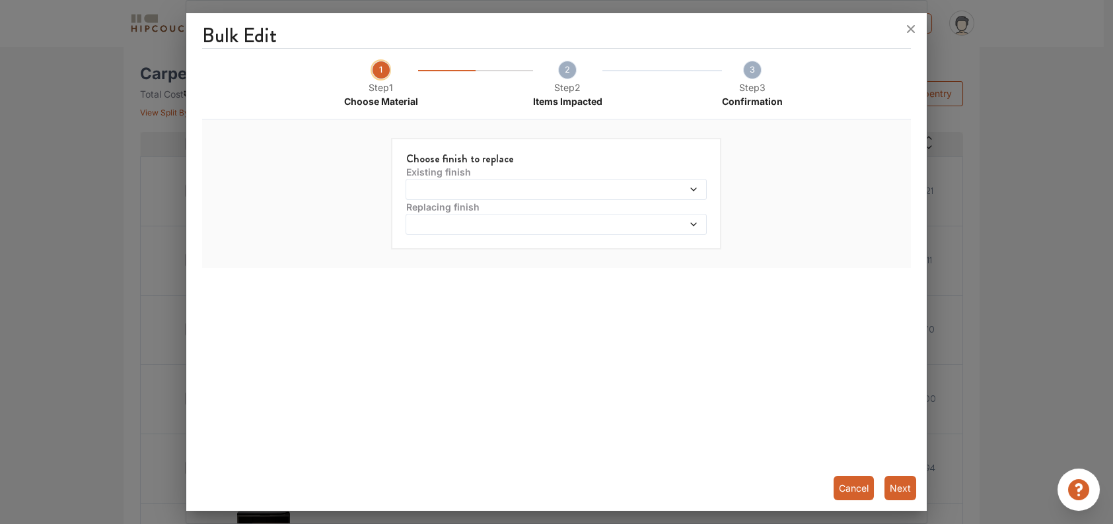
click at [475, 182] on div at bounding box center [556, 189] width 301 height 21
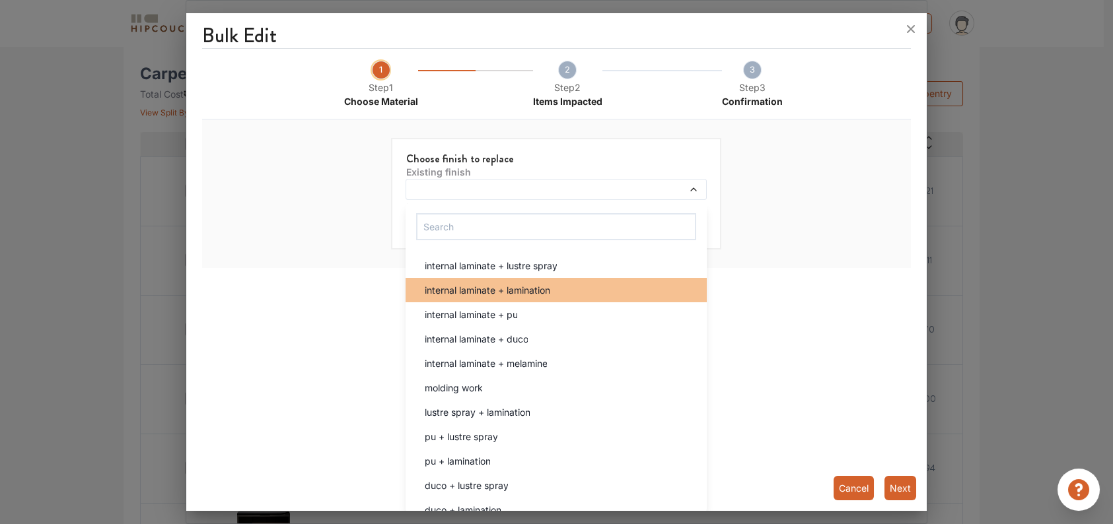
click at [508, 293] on span "internal laminate + lamination" at bounding box center [487, 290] width 126 height 14
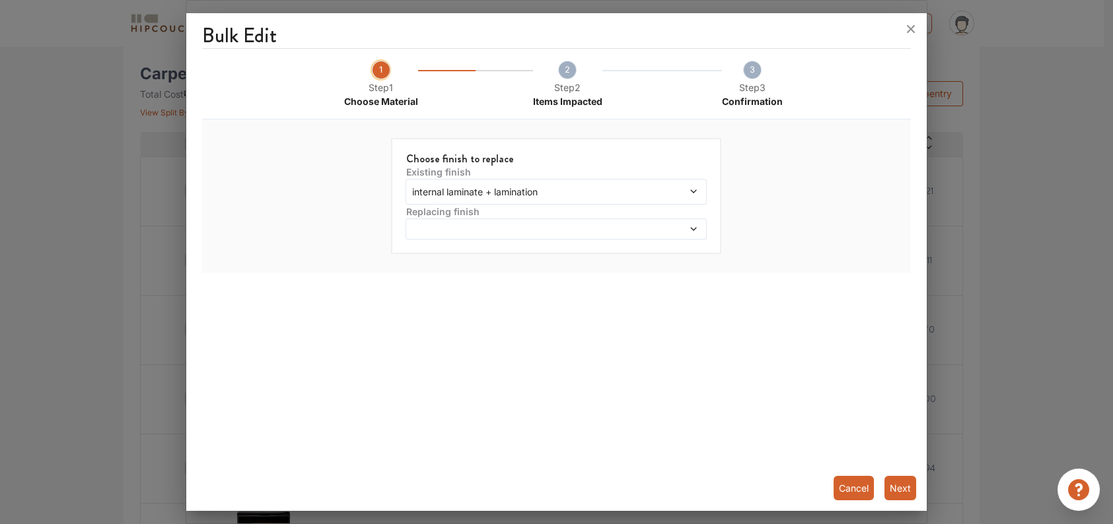
click at [478, 231] on span at bounding box center [517, 229] width 217 height 9
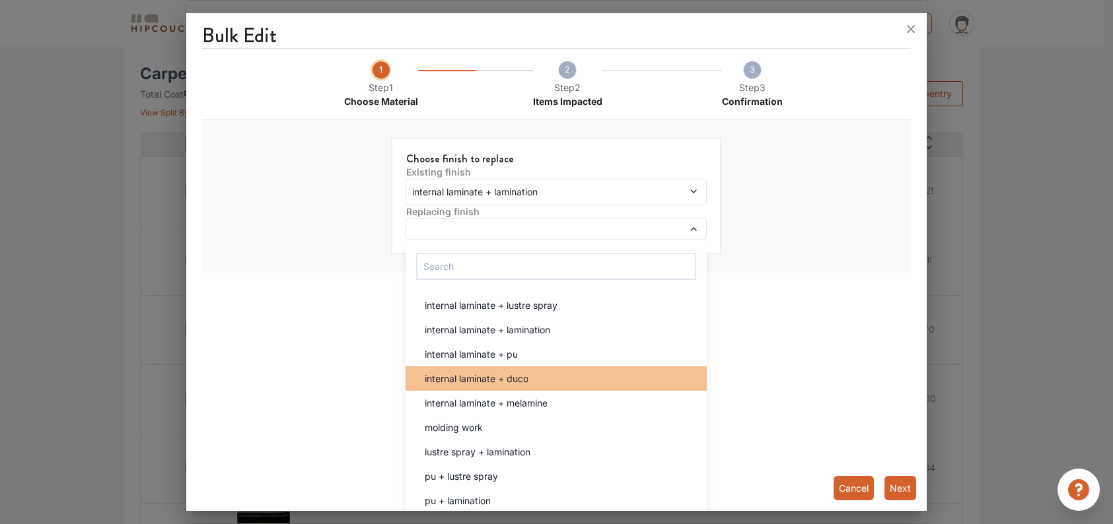
click at [488, 381] on span "internal laminate + duco" at bounding box center [476, 379] width 104 height 14
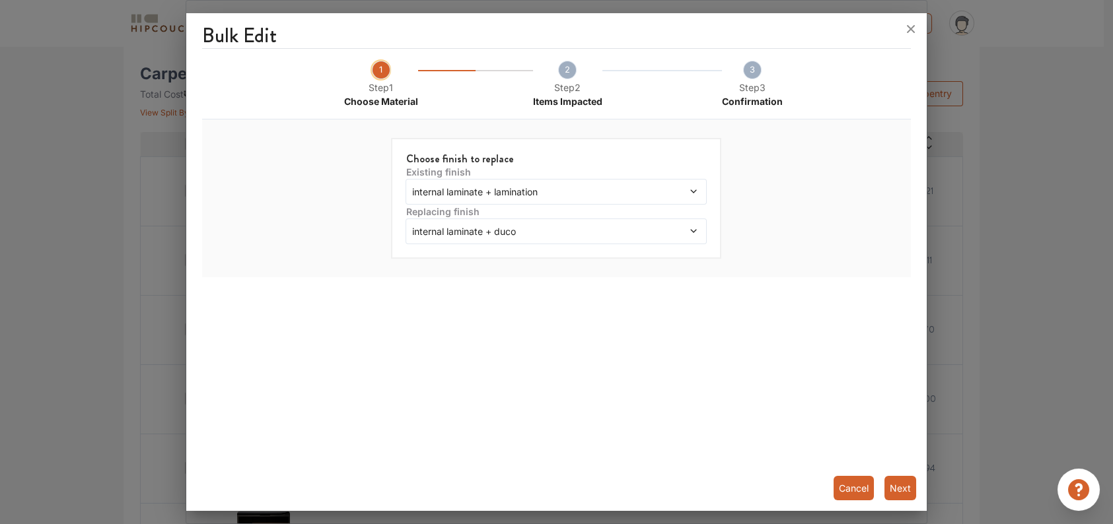
click at [904, 486] on button "Next" at bounding box center [901, 488] width 32 height 24
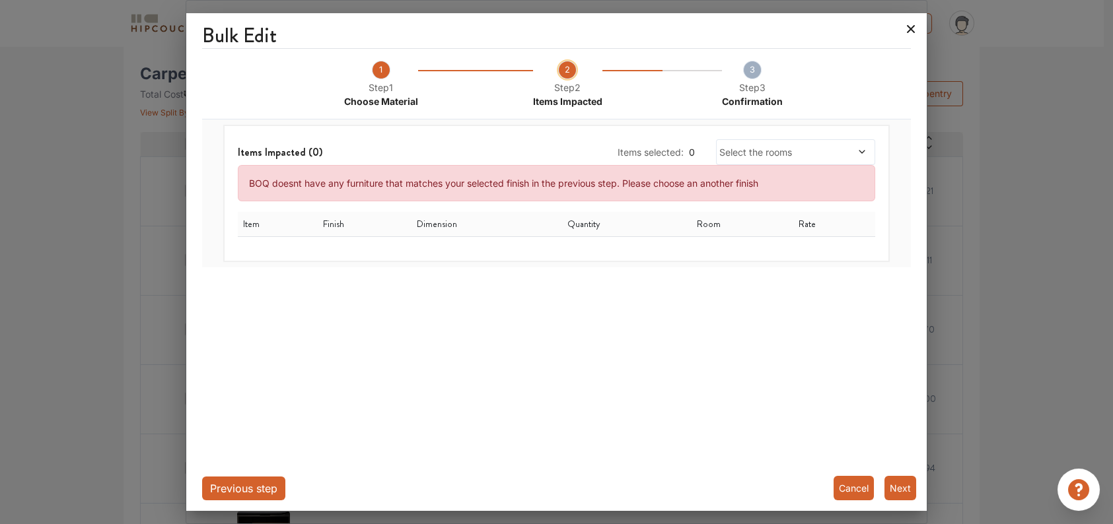
click at [918, 26] on icon at bounding box center [910, 28] width 21 height 21
